Goal: Task Accomplishment & Management: Use online tool/utility

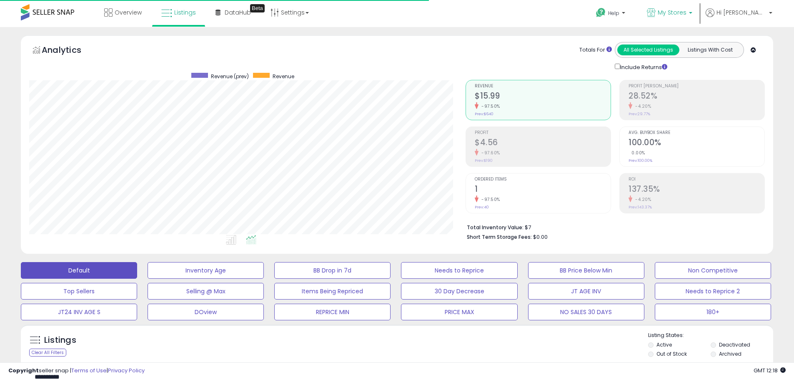
click at [686, 15] on span "My Stores" at bounding box center [671, 12] width 29 height 8
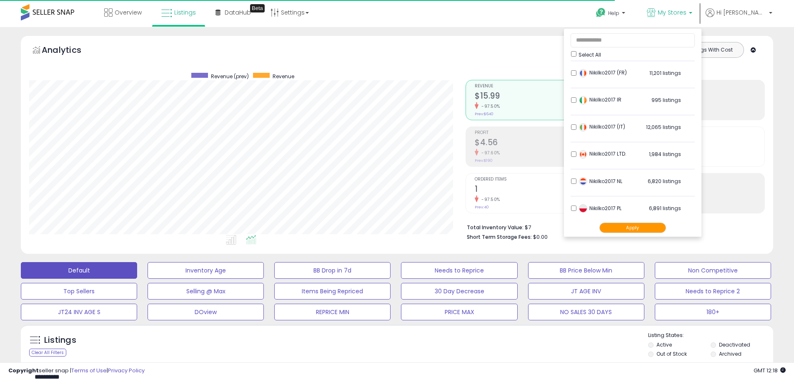
scroll to position [165, 0]
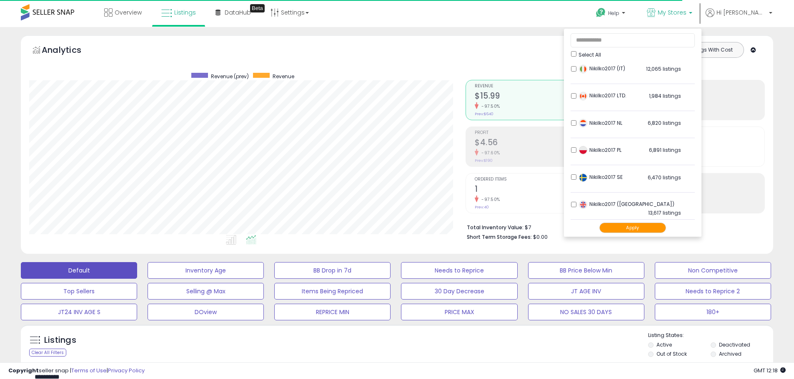
click at [666, 227] on button "Apply" at bounding box center [632, 228] width 67 height 10
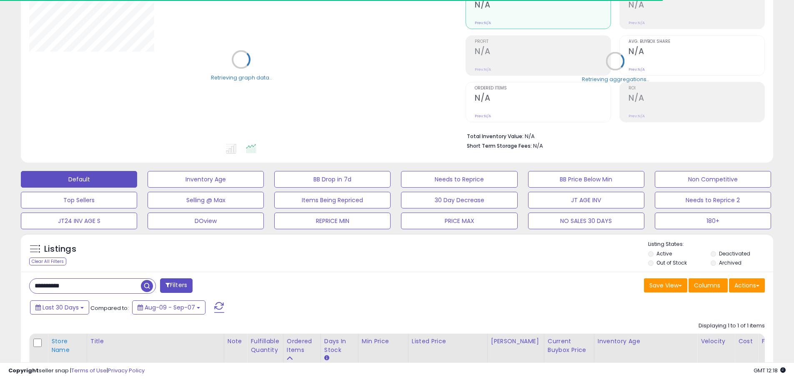
scroll to position [231, 0]
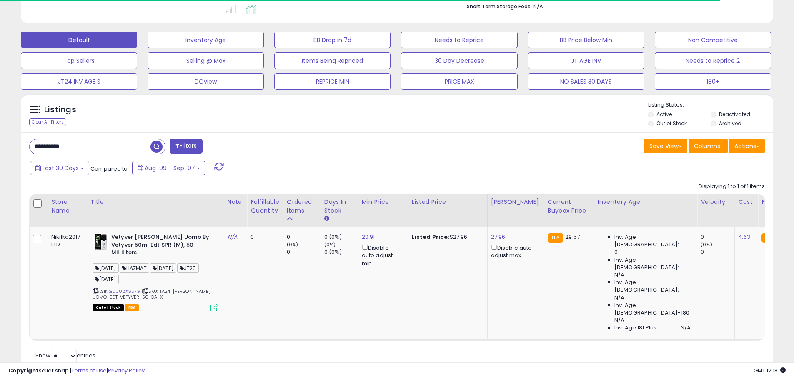
click at [46, 147] on input "**********" at bounding box center [90, 147] width 121 height 15
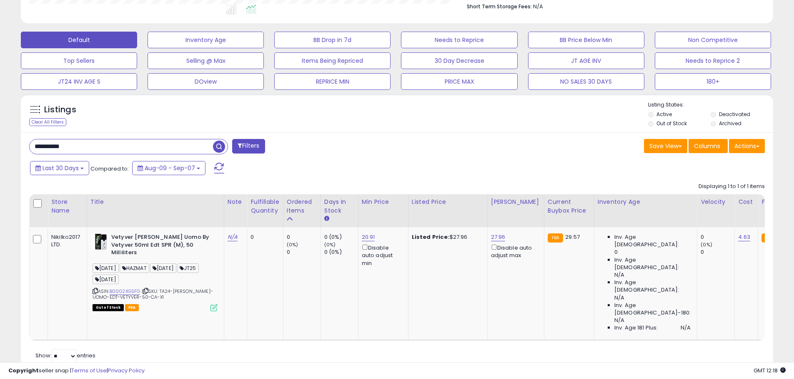
scroll to position [171, 436]
paste input "text"
click at [220, 146] on span "button" at bounding box center [219, 147] width 12 height 12
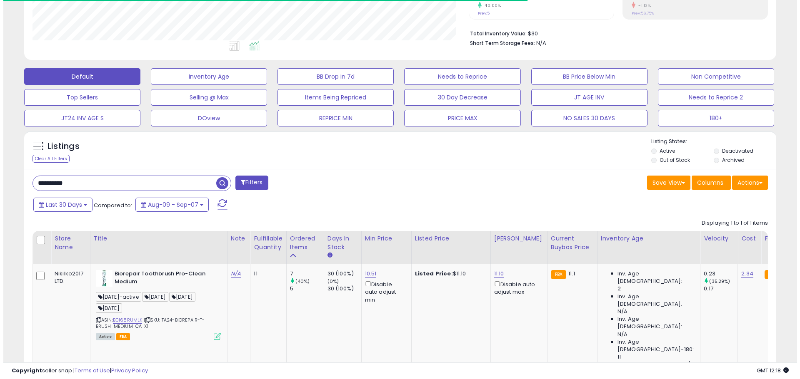
scroll to position [231, 0]
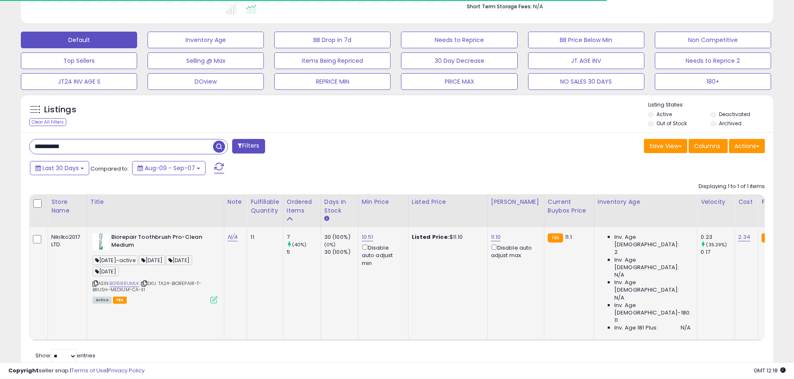
click at [215, 302] on icon at bounding box center [213, 300] width 7 height 7
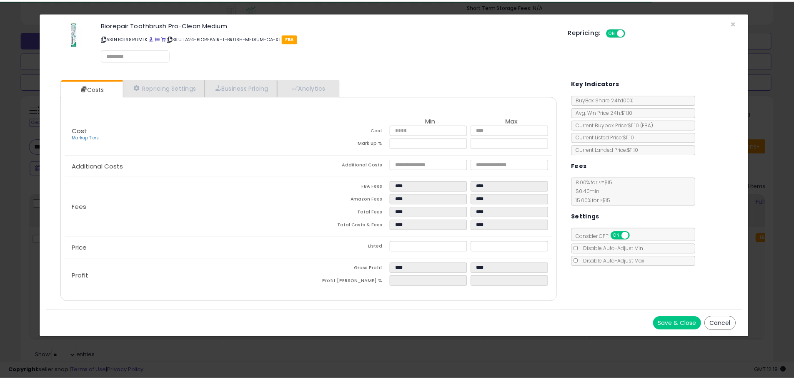
scroll to position [171, 440]
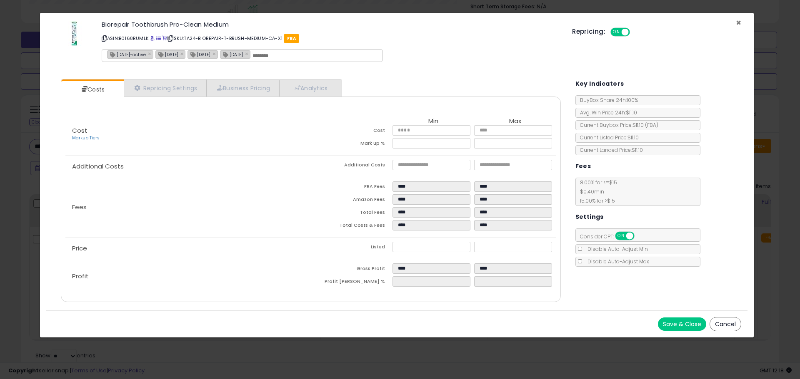
click at [736, 21] on span "×" at bounding box center [738, 23] width 5 height 12
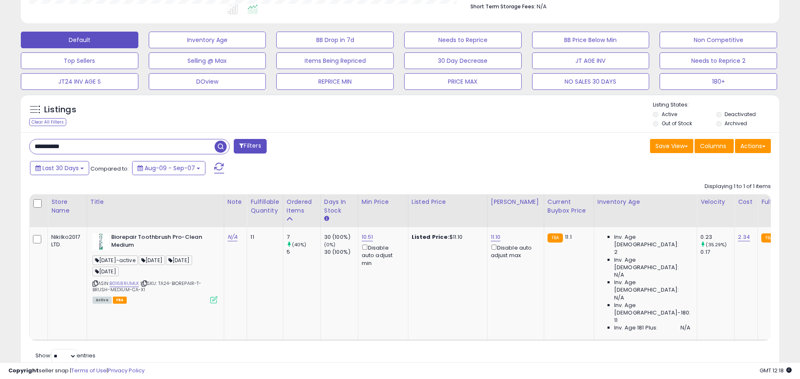
scroll to position [416397, 416132]
click at [215, 301] on icon at bounding box center [213, 300] width 7 height 7
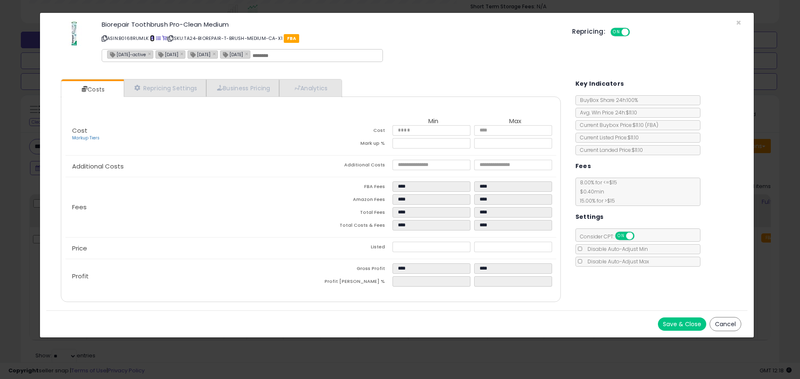
click at [152, 38] on span at bounding box center [152, 38] width 5 height 5
click at [736, 21] on span "×" at bounding box center [738, 23] width 5 height 12
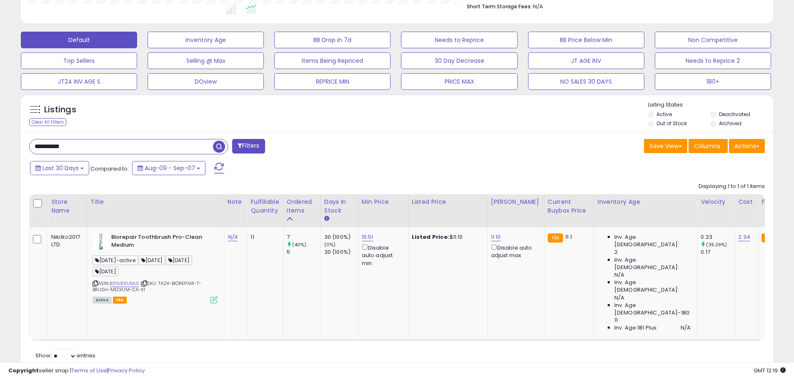
scroll to position [416397, 416132]
click at [72, 146] on input "**********" at bounding box center [121, 147] width 183 height 15
paste input "text"
click at [222, 150] on span "button" at bounding box center [219, 147] width 12 height 12
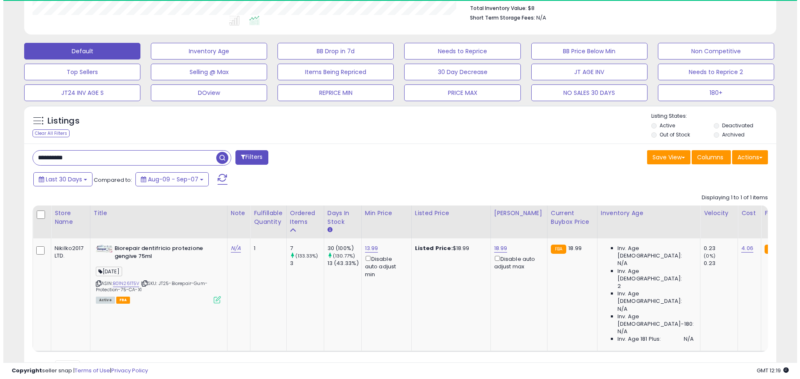
scroll to position [171, 436]
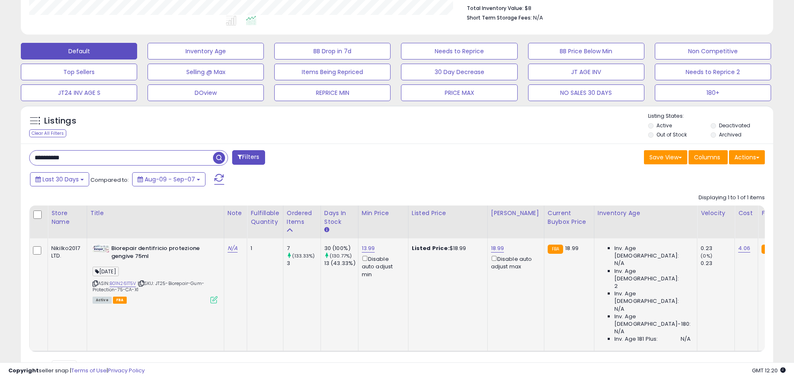
click at [212, 299] on icon at bounding box center [213, 300] width 7 height 7
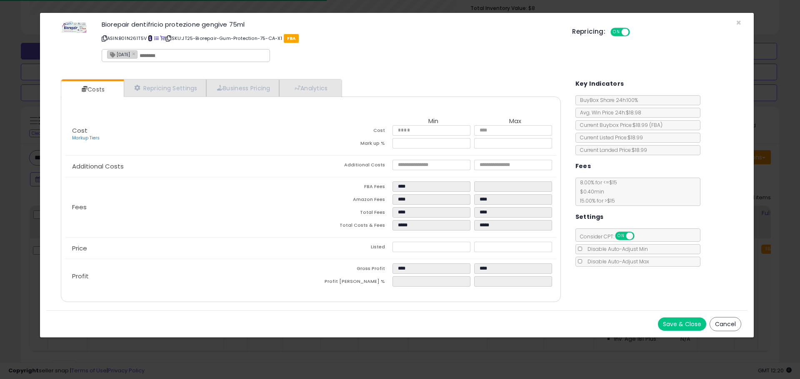
click at [152, 38] on span at bounding box center [150, 38] width 5 height 5
click at [741, 20] on div "Biorepair dentifricio protezione gengive 75ml ASIN: B01N261T5V | SKU: JT25-Bior…" at bounding box center [396, 42] width 701 height 47
click at [736, 22] on span "×" at bounding box center [738, 23] width 5 height 12
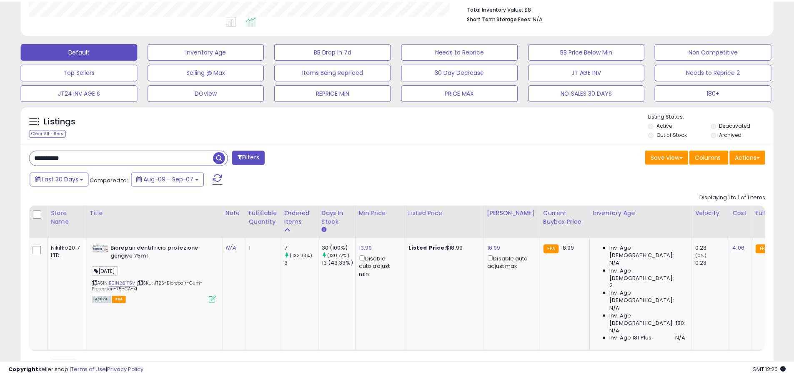
scroll to position [416397, 416132]
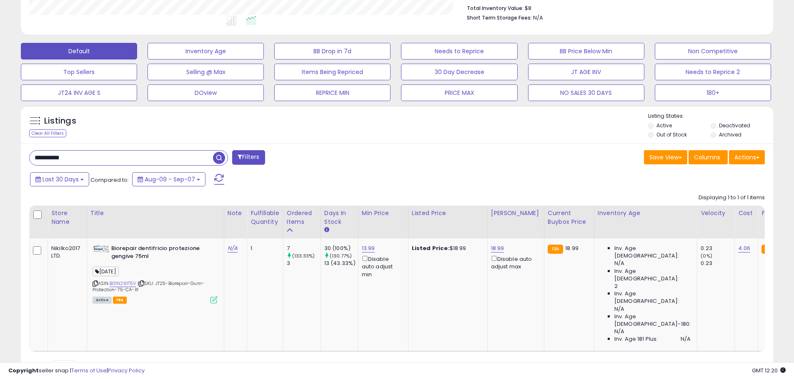
click at [58, 156] on input "**********" at bounding box center [121, 158] width 183 height 15
paste input "text"
click at [220, 157] on span "button" at bounding box center [219, 158] width 12 height 12
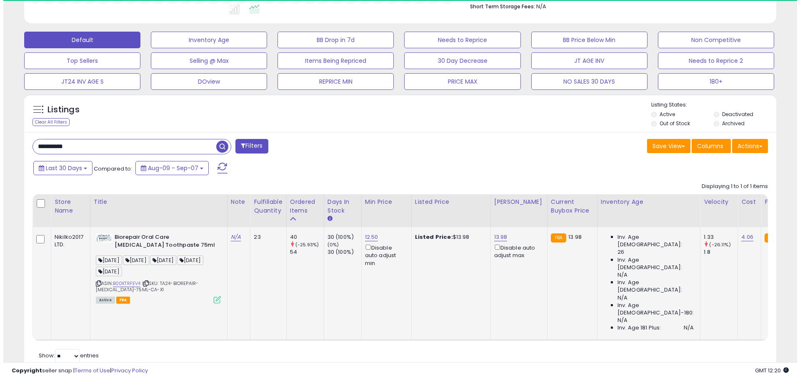
scroll to position [171, 436]
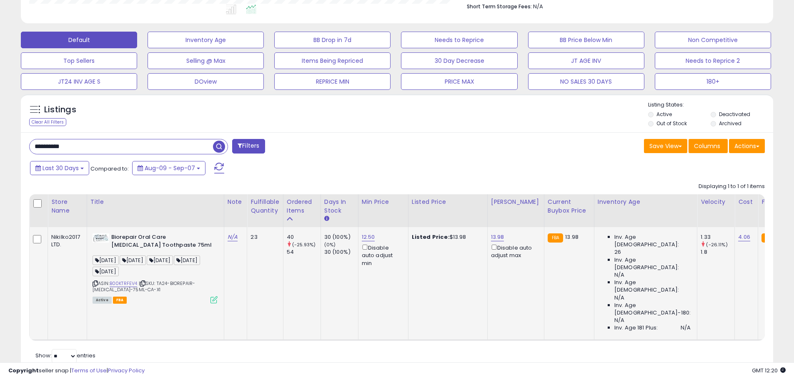
click at [213, 301] on icon at bounding box center [213, 300] width 7 height 7
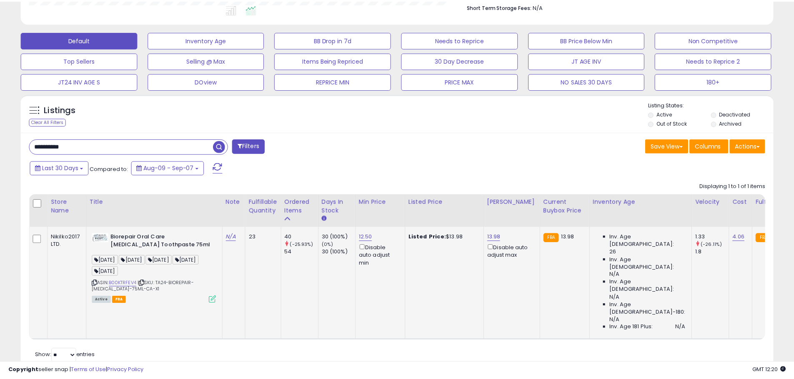
scroll to position [171, 440]
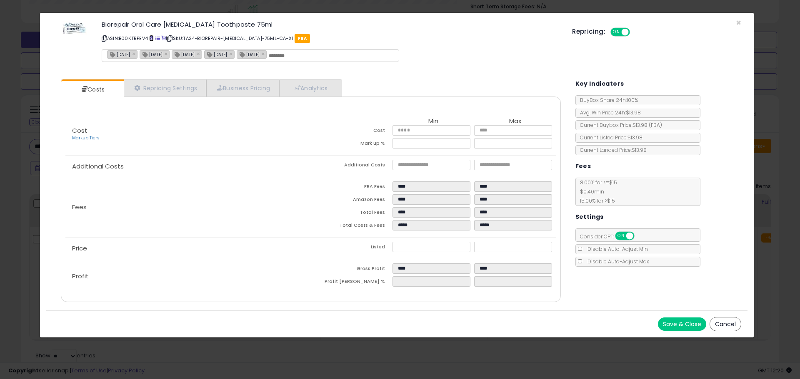
click at [152, 39] on span at bounding box center [151, 38] width 5 height 5
click at [737, 22] on span "×" at bounding box center [738, 23] width 5 height 12
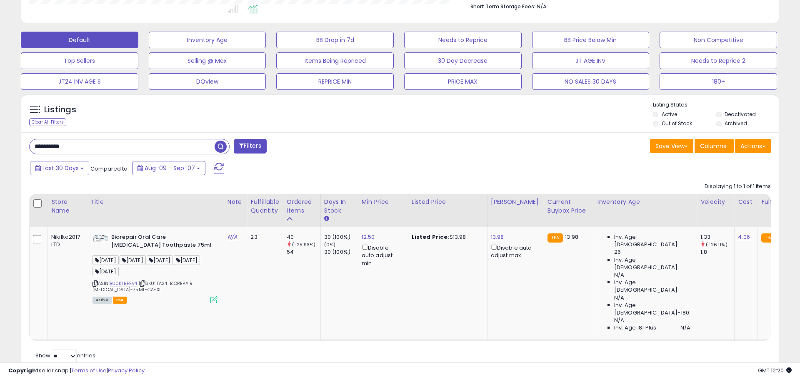
scroll to position [416397, 416132]
click at [215, 298] on icon at bounding box center [213, 300] width 7 height 7
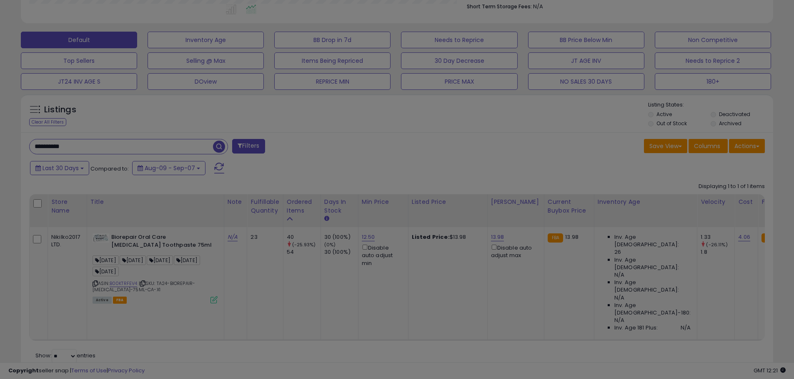
scroll to position [171, 440]
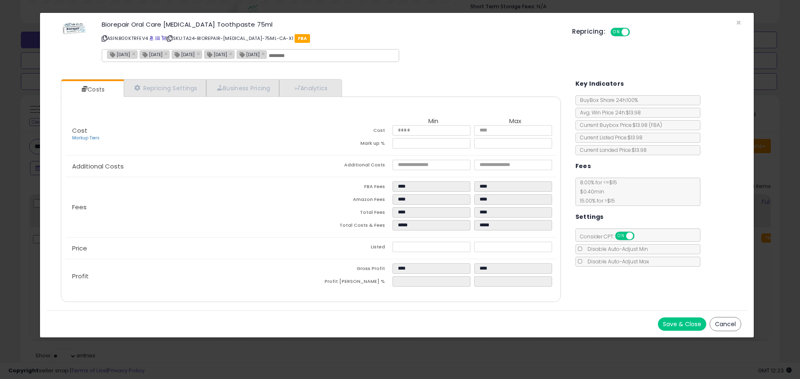
drag, startPoint x: 741, startPoint y: 23, endPoint x: 499, endPoint y: 61, distance: 245.5
click at [741, 23] on div "Biorepair Oral Care Whitening Toothpaste 75ml ASIN: B00KTRFEV4 | SKU: TA24-BIOR…" at bounding box center [396, 42] width 701 height 47
click at [739, 22] on span "×" at bounding box center [738, 23] width 5 height 12
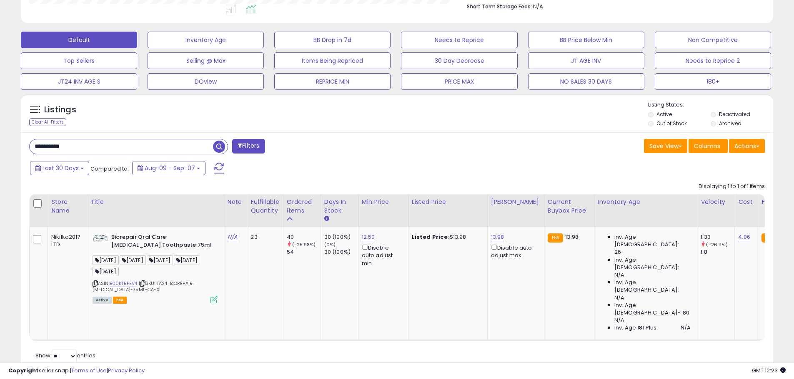
scroll to position [416397, 416132]
click at [60, 148] on input "**********" at bounding box center [121, 147] width 183 height 15
paste input "text"
click at [219, 147] on span "button" at bounding box center [219, 147] width 12 height 12
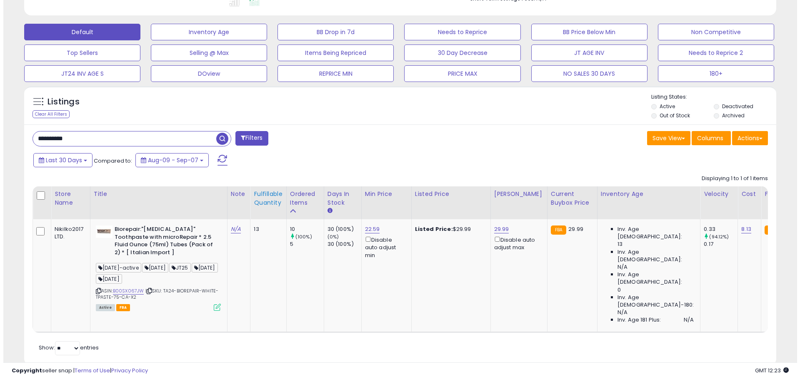
scroll to position [246, 0]
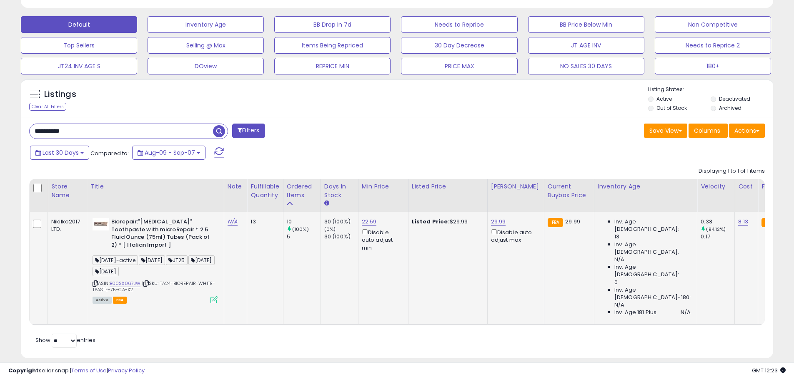
click at [213, 297] on icon at bounding box center [213, 300] width 7 height 7
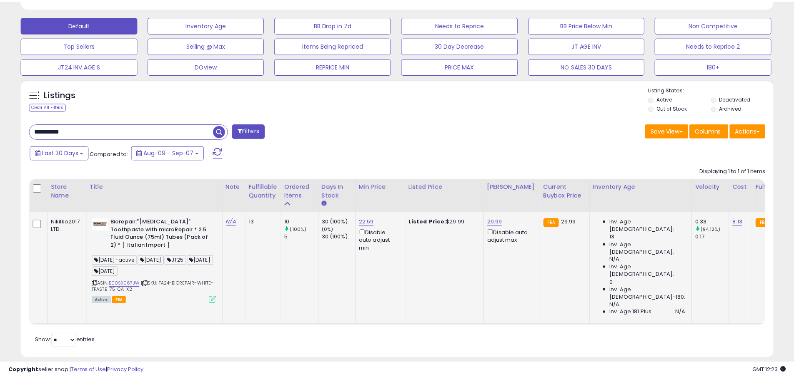
scroll to position [171, 440]
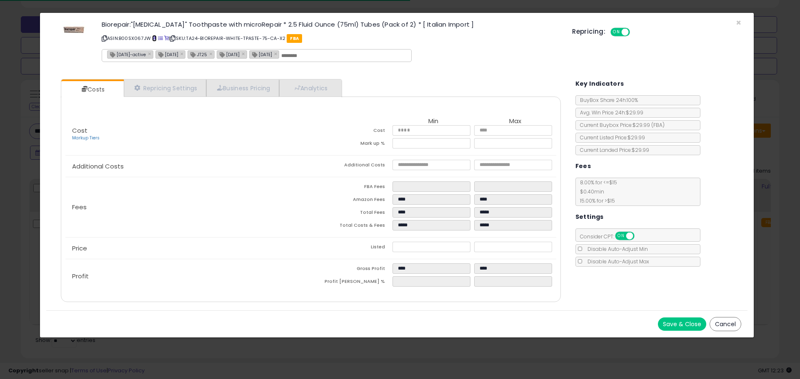
click at [156, 37] on span at bounding box center [154, 38] width 5 height 5
click at [736, 20] on span "×" at bounding box center [738, 23] width 5 height 12
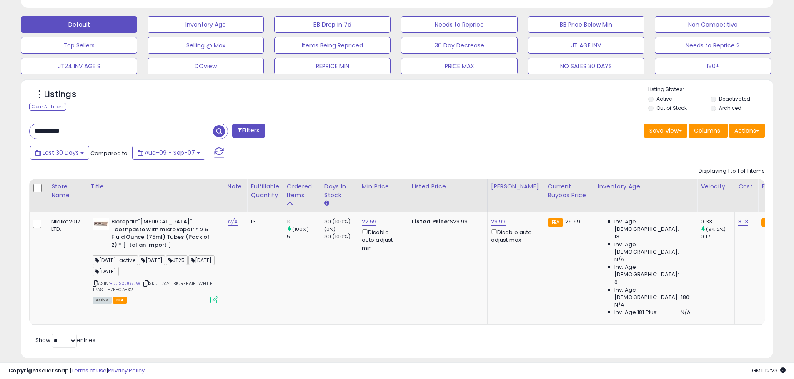
scroll to position [416397, 416132]
click at [73, 129] on input "**********" at bounding box center [121, 131] width 183 height 15
paste input "text"
click at [223, 130] on span "button" at bounding box center [219, 131] width 12 height 12
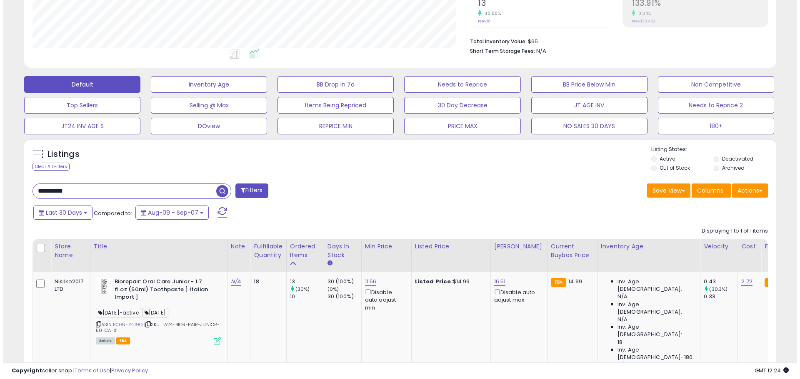
scroll to position [227, 0]
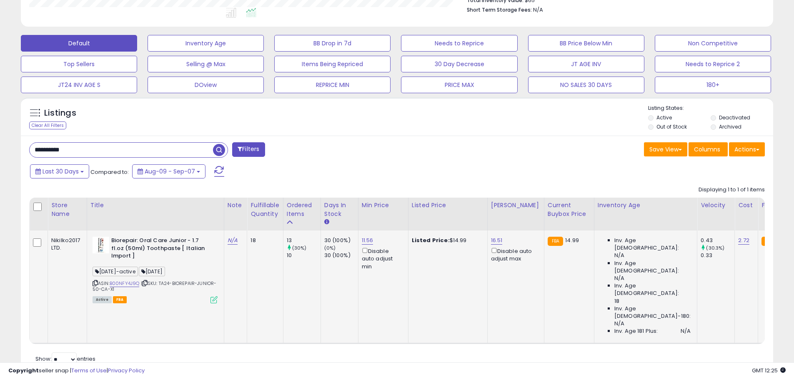
click at [213, 300] on icon at bounding box center [213, 300] width 7 height 7
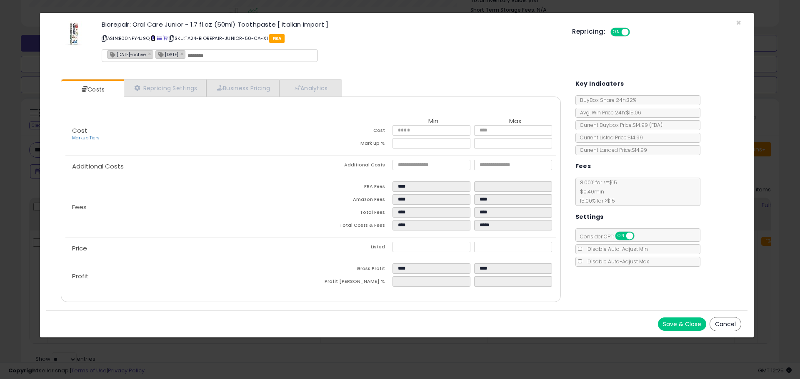
click at [155, 38] on span at bounding box center [153, 38] width 5 height 5
click at [741, 22] on span "×" at bounding box center [738, 23] width 5 height 12
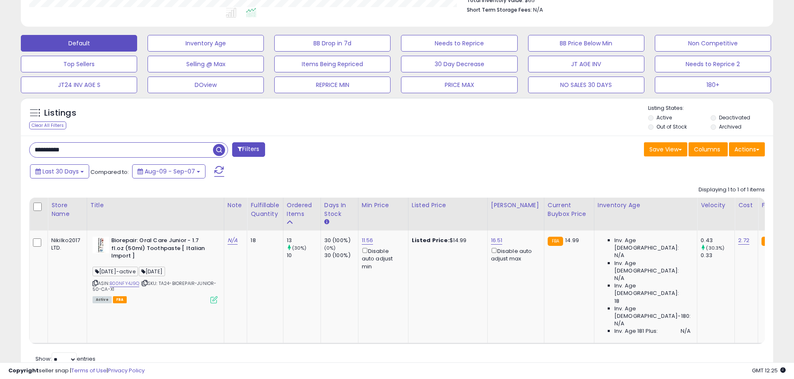
scroll to position [416397, 416132]
click at [60, 155] on input "**********" at bounding box center [121, 150] width 183 height 15
paste input "text"
click at [225, 149] on button "button" at bounding box center [219, 149] width 15 height 12
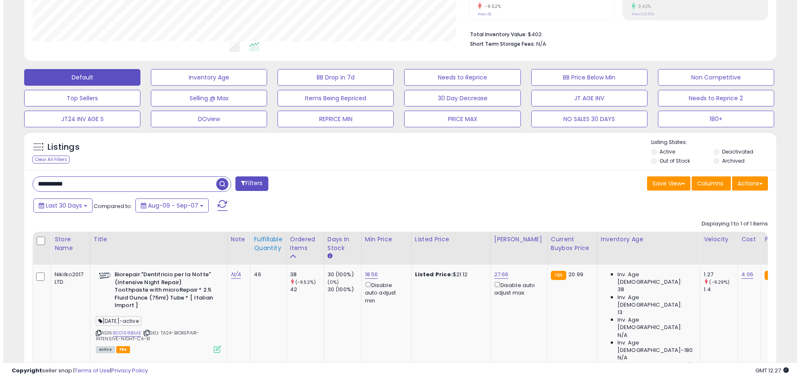
scroll to position [233, 0]
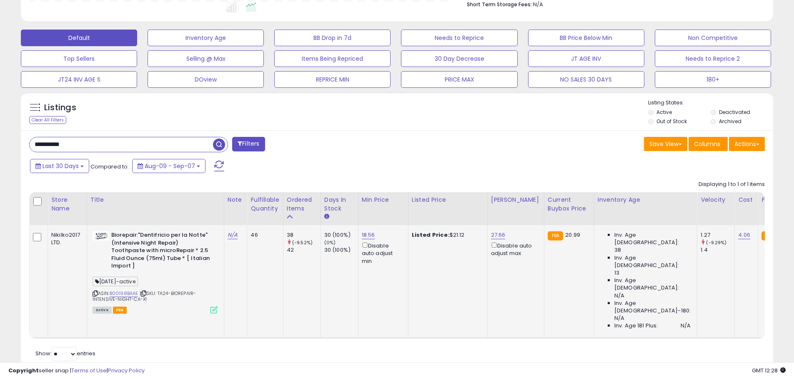
click at [215, 307] on icon at bounding box center [213, 310] width 7 height 7
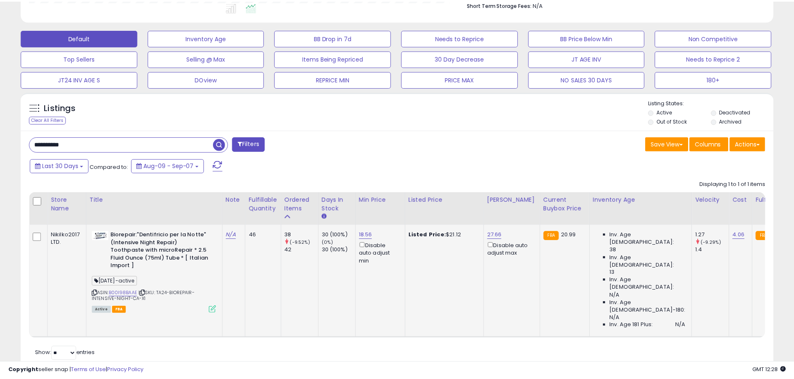
scroll to position [171, 440]
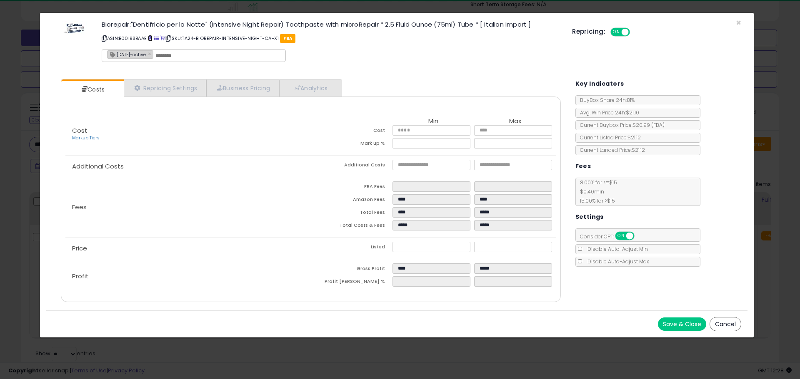
click at [152, 38] on span at bounding box center [150, 38] width 5 height 5
click at [740, 22] on span "×" at bounding box center [738, 23] width 5 height 12
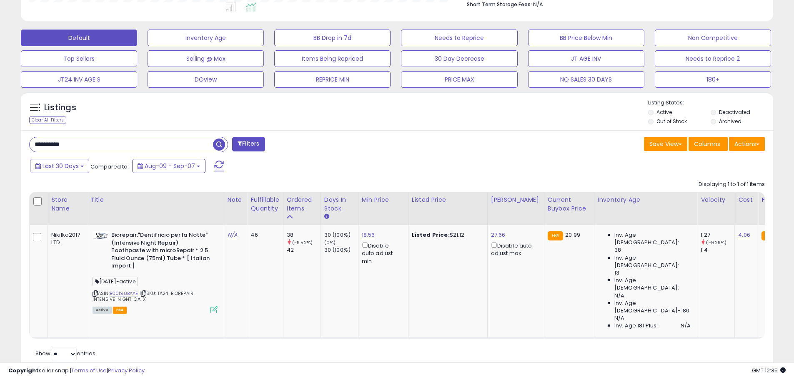
scroll to position [235, 0]
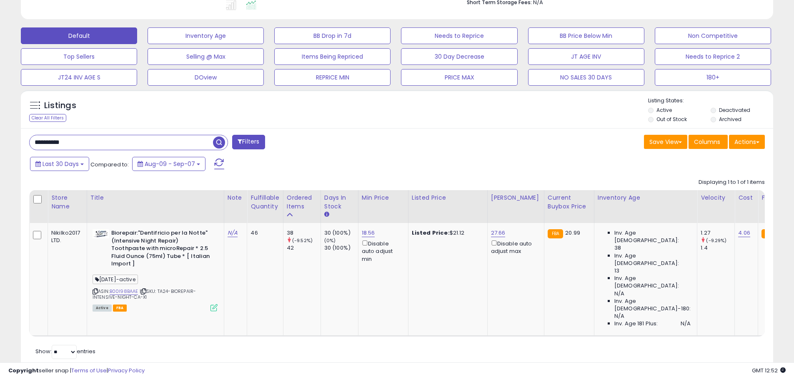
click at [57, 142] on input "**********" at bounding box center [121, 142] width 183 height 15
paste input "text"
click at [222, 140] on span "button" at bounding box center [219, 143] width 12 height 12
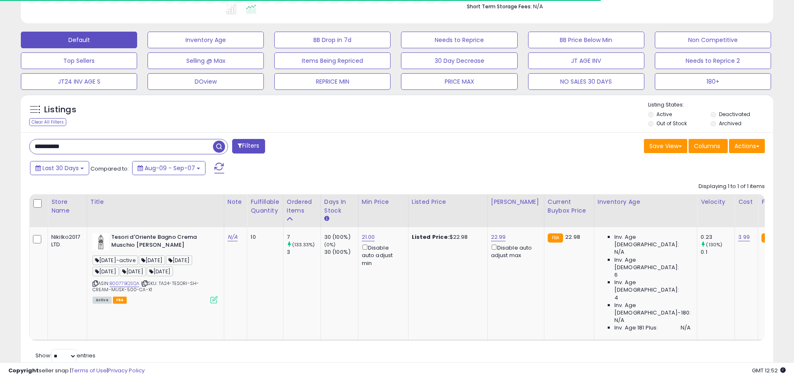
scroll to position [171, 436]
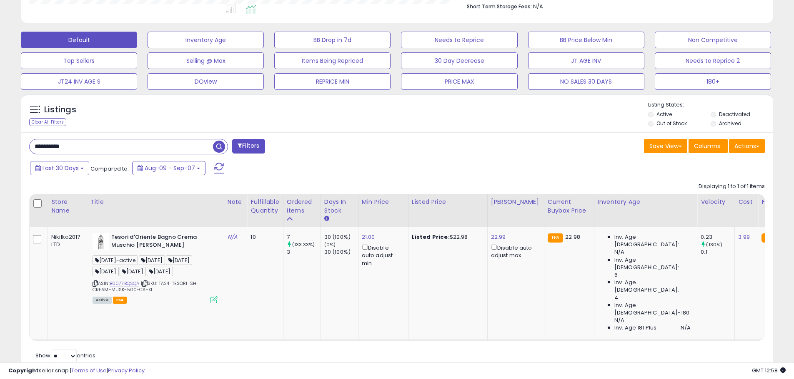
click at [49, 144] on input "**********" at bounding box center [121, 147] width 183 height 15
paste input "***"
click at [218, 145] on span "button" at bounding box center [219, 147] width 12 height 12
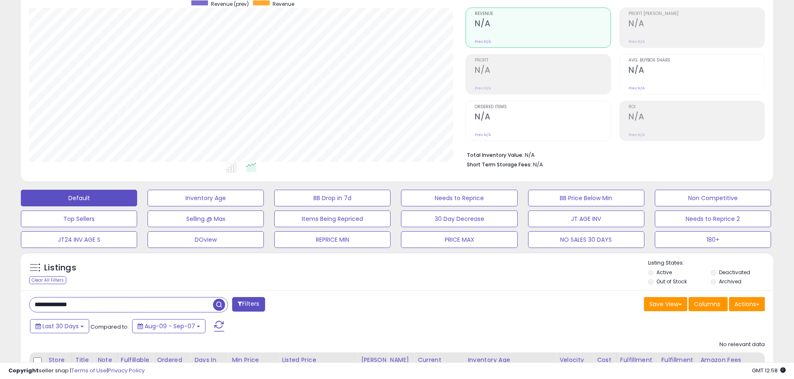
scroll to position [0, 0]
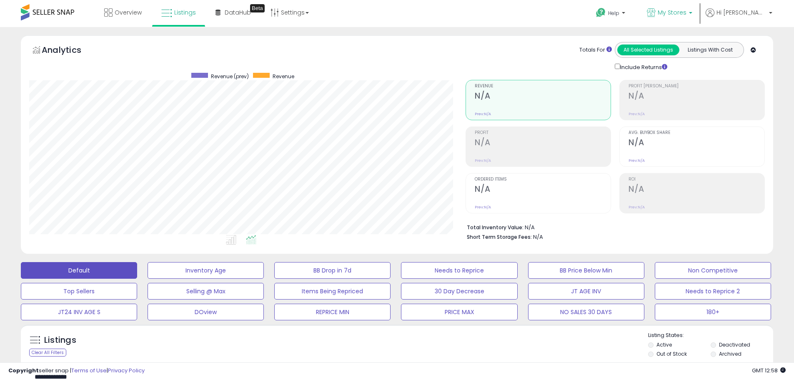
drag, startPoint x: 707, startPoint y: 12, endPoint x: 701, endPoint y: 12, distance: 5.8
click at [686, 12] on span "My Stores" at bounding box center [671, 12] width 29 height 8
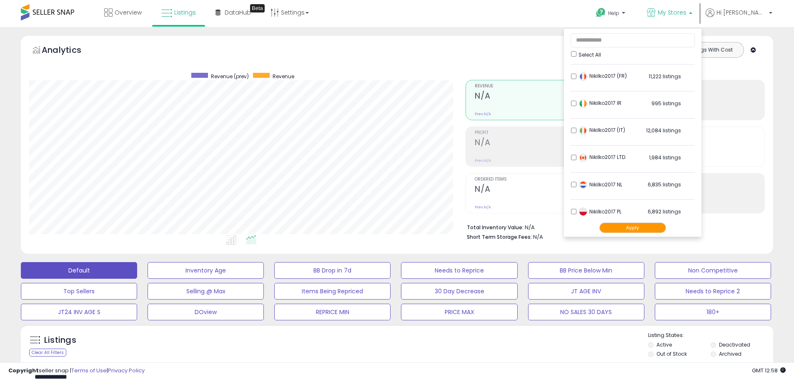
scroll to position [165, 0]
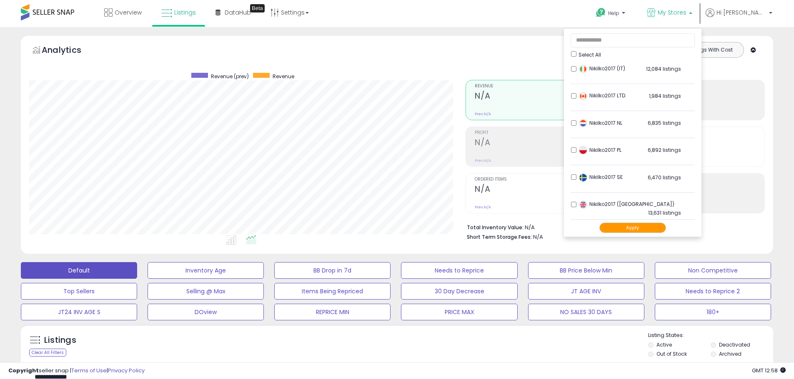
click at [524, 57] on div "Totals For All Selected Listings Listings With Cost Include Returns" at bounding box center [611, 57] width 293 height 30
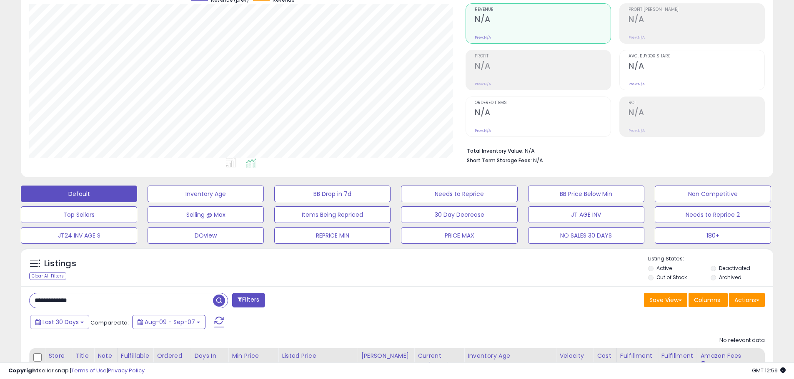
scroll to position [150, 0]
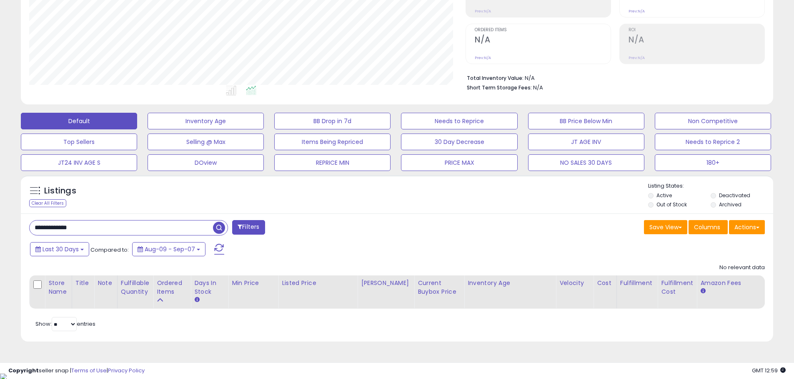
click at [65, 230] on input "**********" at bounding box center [121, 228] width 183 height 15
paste input "text"
type input "**********"
click at [220, 227] on span "button" at bounding box center [219, 228] width 12 height 12
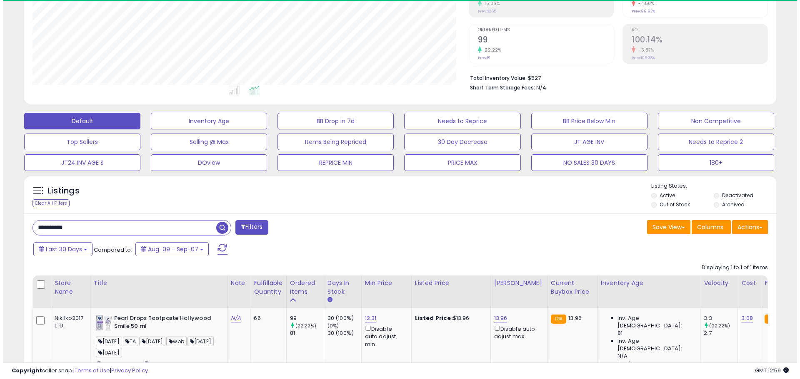
scroll to position [171, 436]
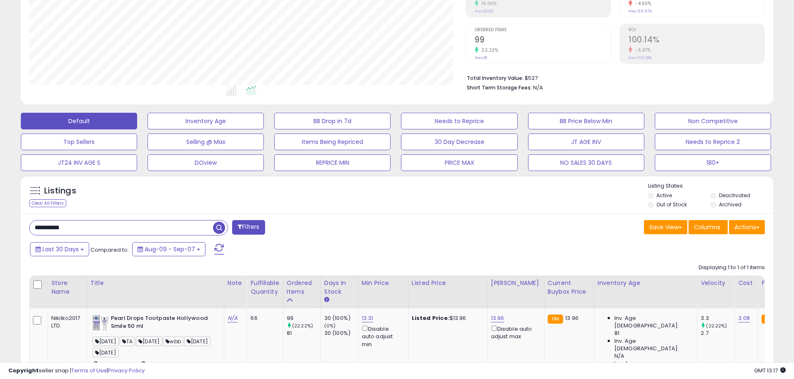
drag, startPoint x: 86, startPoint y: 233, endPoint x: 0, endPoint y: 217, distance: 87.7
click at [0, 217] on div "**********" at bounding box center [397, 182] width 794 height 609
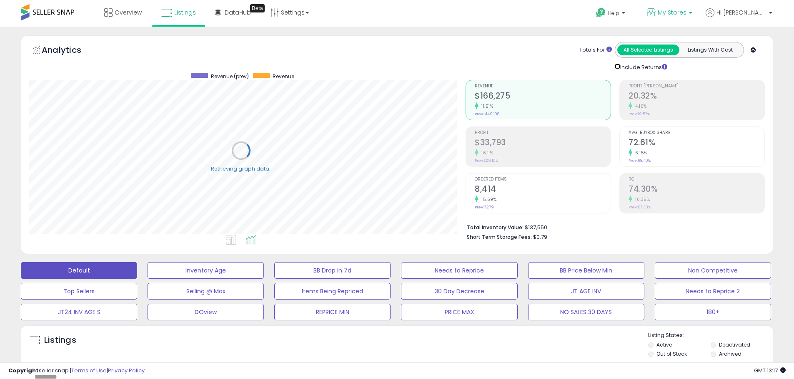
scroll to position [416397, 416132]
click at [697, 19] on link "My Stores" at bounding box center [669, 13] width 58 height 27
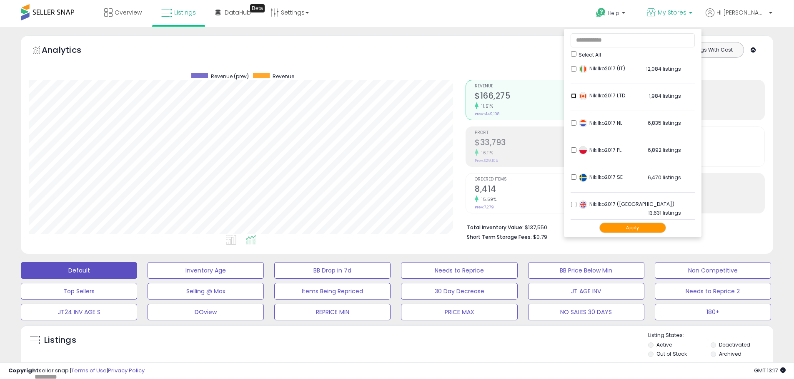
scroll to position [0, 0]
click at [661, 231] on button "Apply" at bounding box center [632, 228] width 67 height 10
